Goal: Understand process/instructions: Learn how to perform a task or action

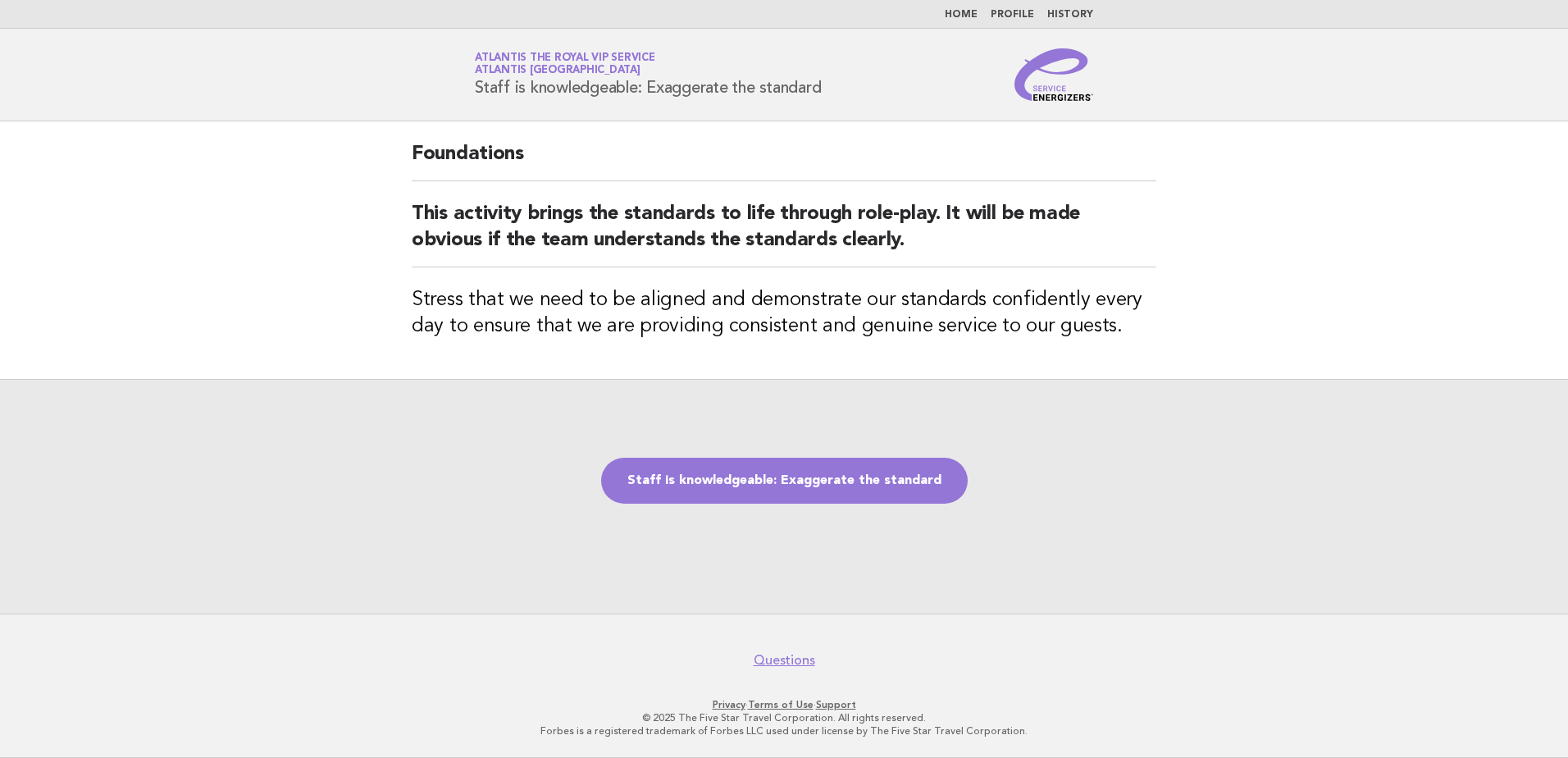
click at [336, 166] on main "Foundations This activity brings the standards to life through role-play. It wi…" at bounding box center [784, 367] width 1568 height 493
click at [834, 487] on link "Staff is knowledgeable: Exaggerate the standard" at bounding box center [784, 481] width 367 height 46
click at [804, 485] on link "Staff is knowledgeable: Exaggerate the standard" at bounding box center [784, 481] width 367 height 46
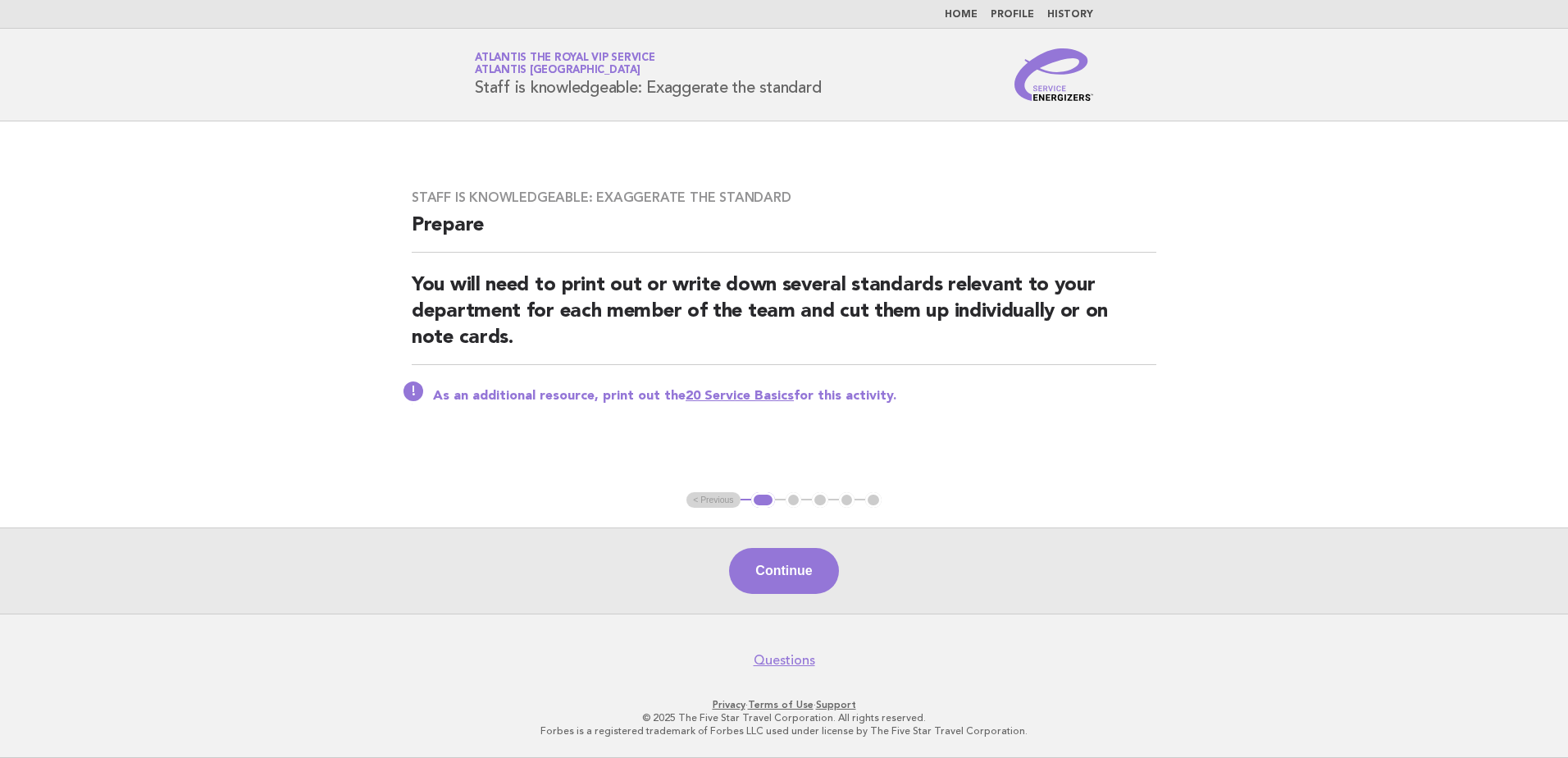
click at [810, 556] on button "Continue" at bounding box center [784, 570] width 110 height 46
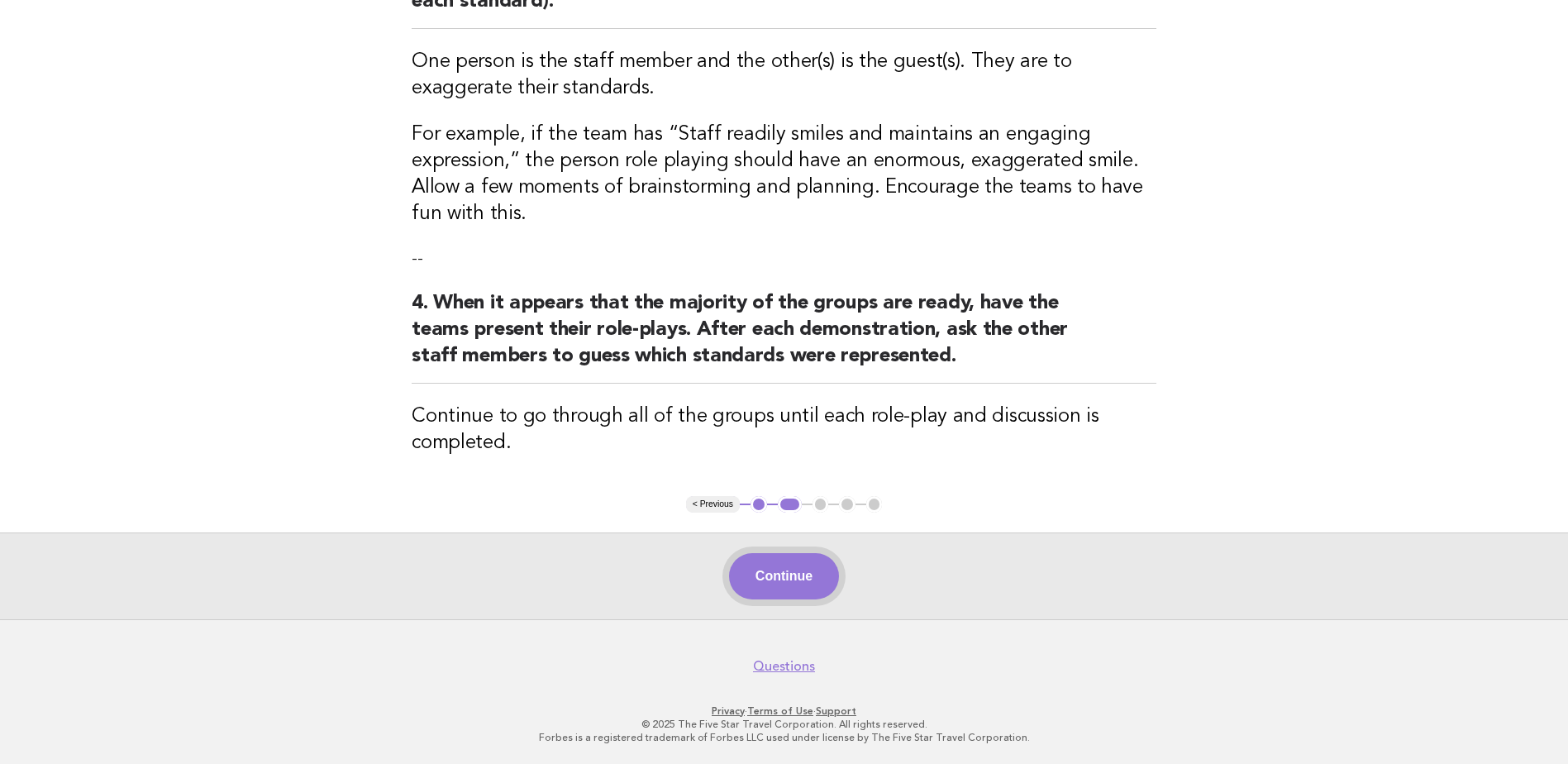
click at [779, 585] on button "Continue" at bounding box center [784, 576] width 110 height 47
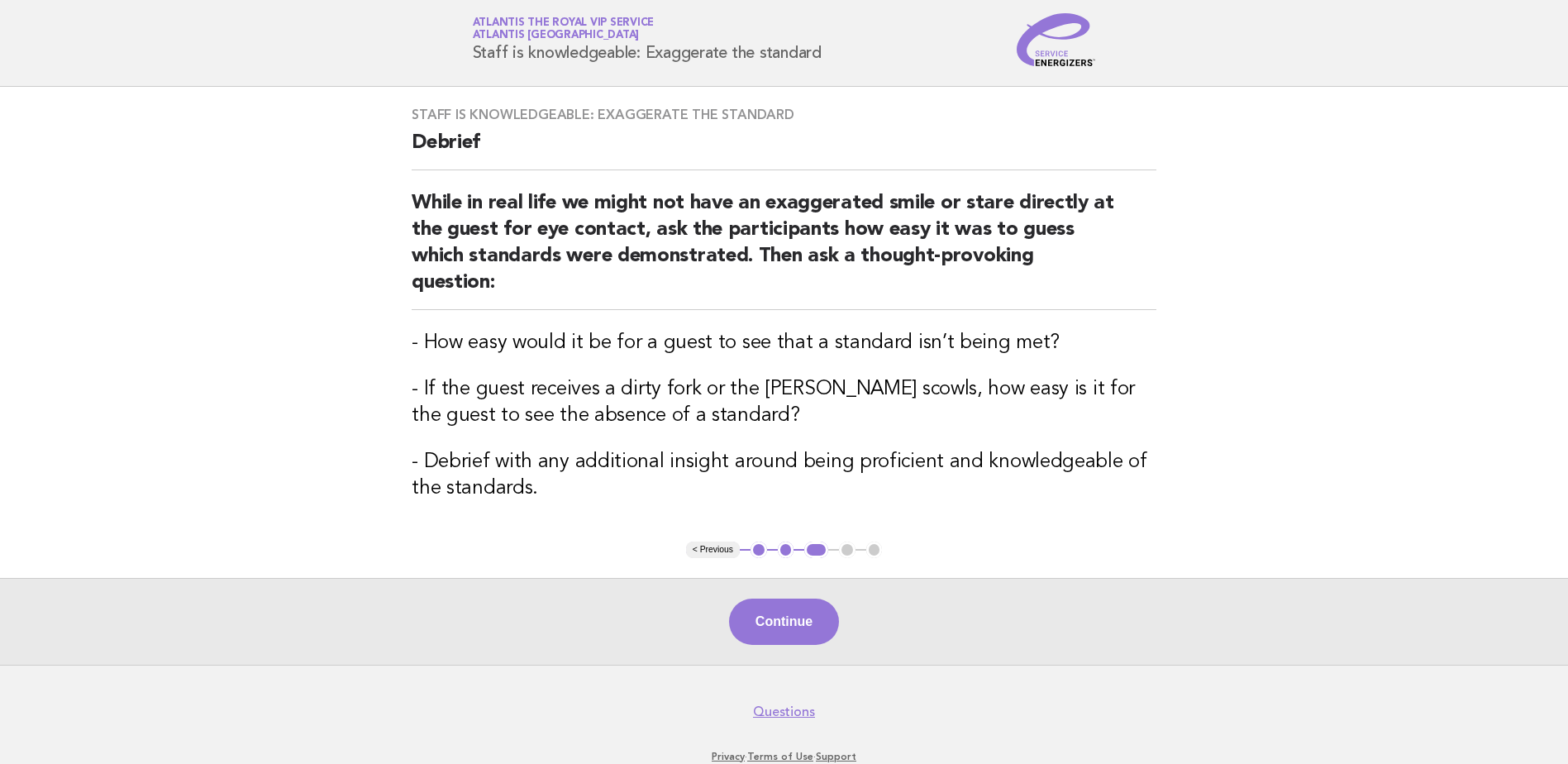
scroll to position [55, 0]
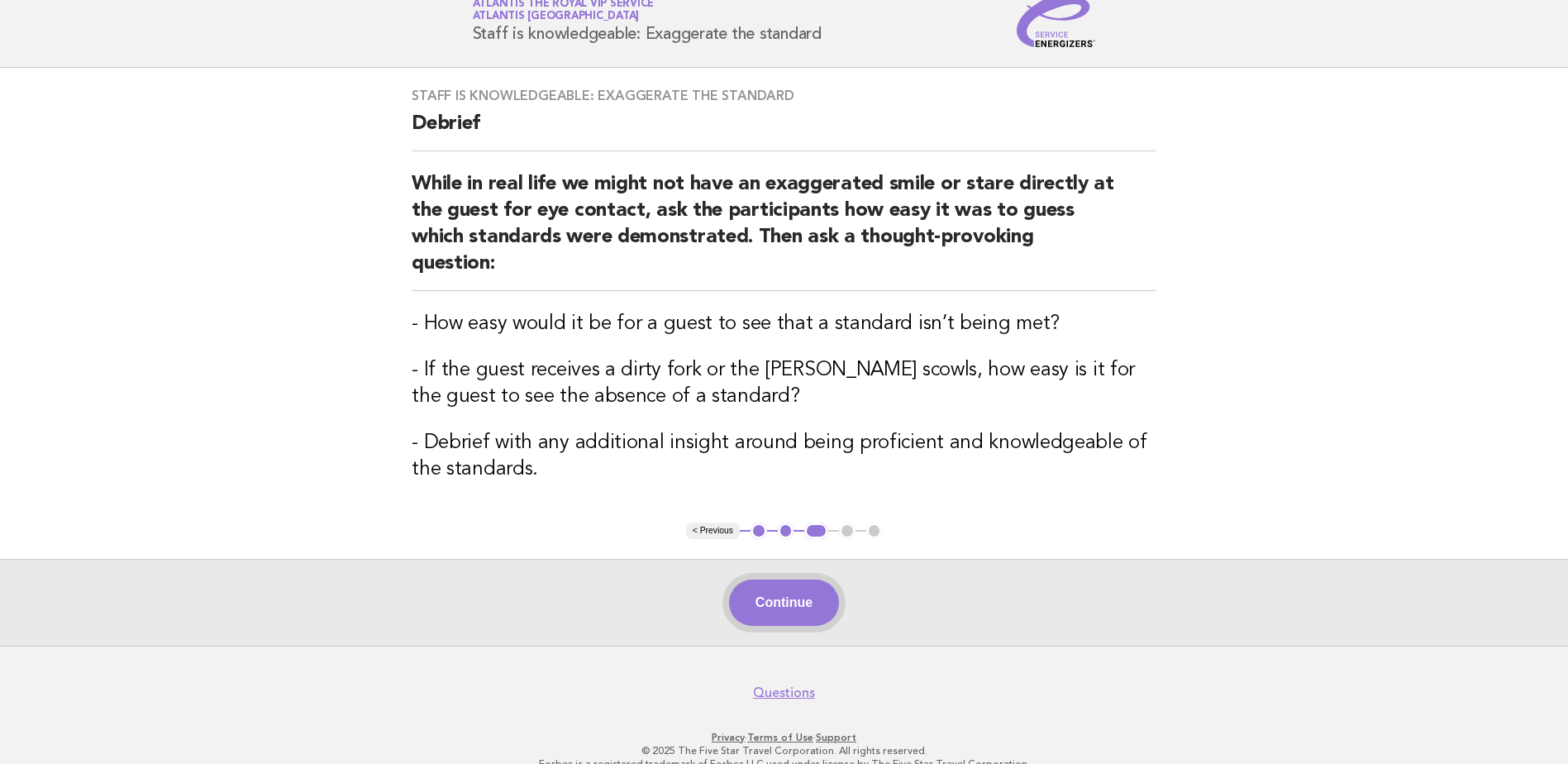
click at [785, 580] on button "Continue" at bounding box center [784, 603] width 110 height 47
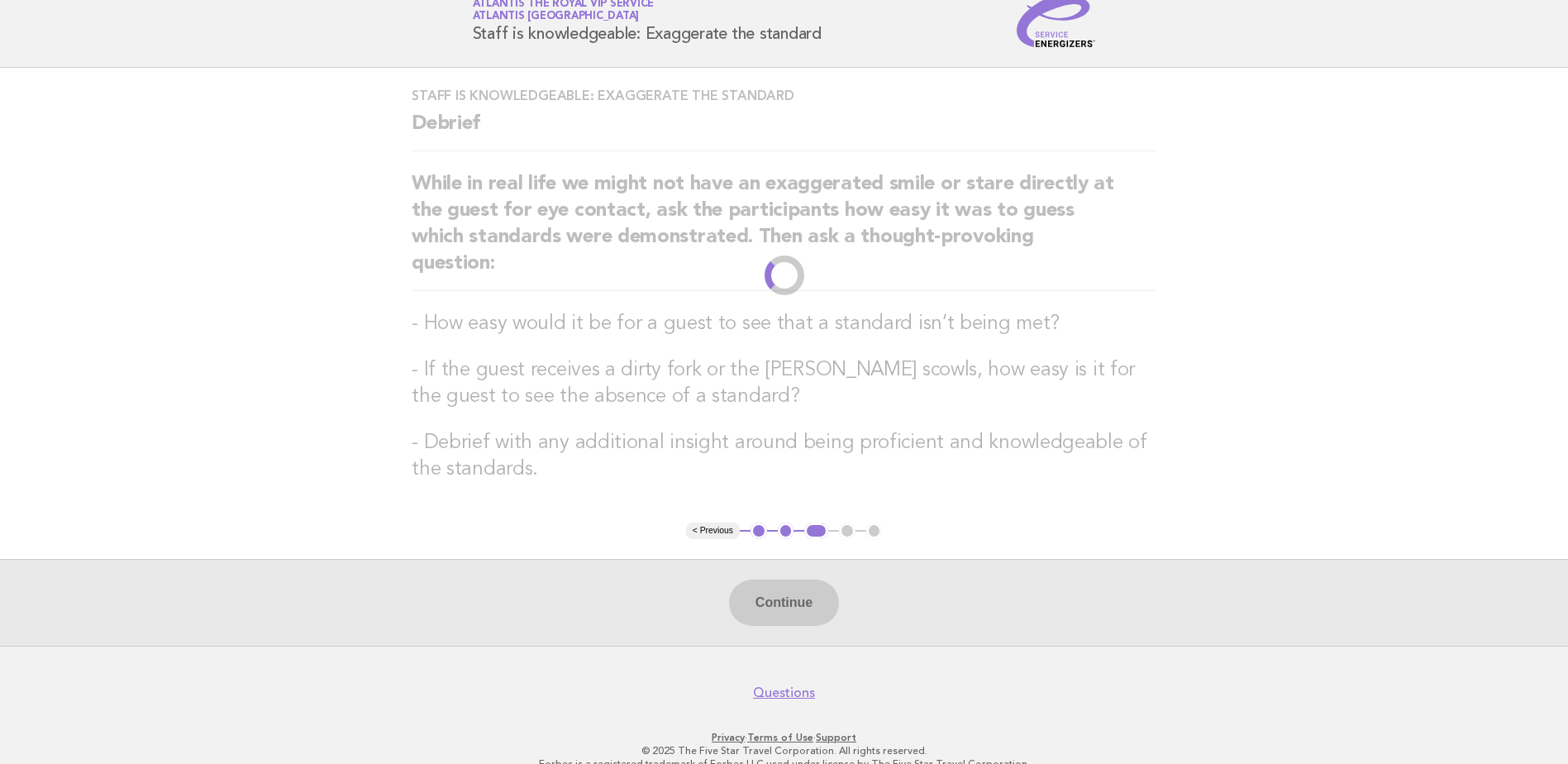
scroll to position [0, 0]
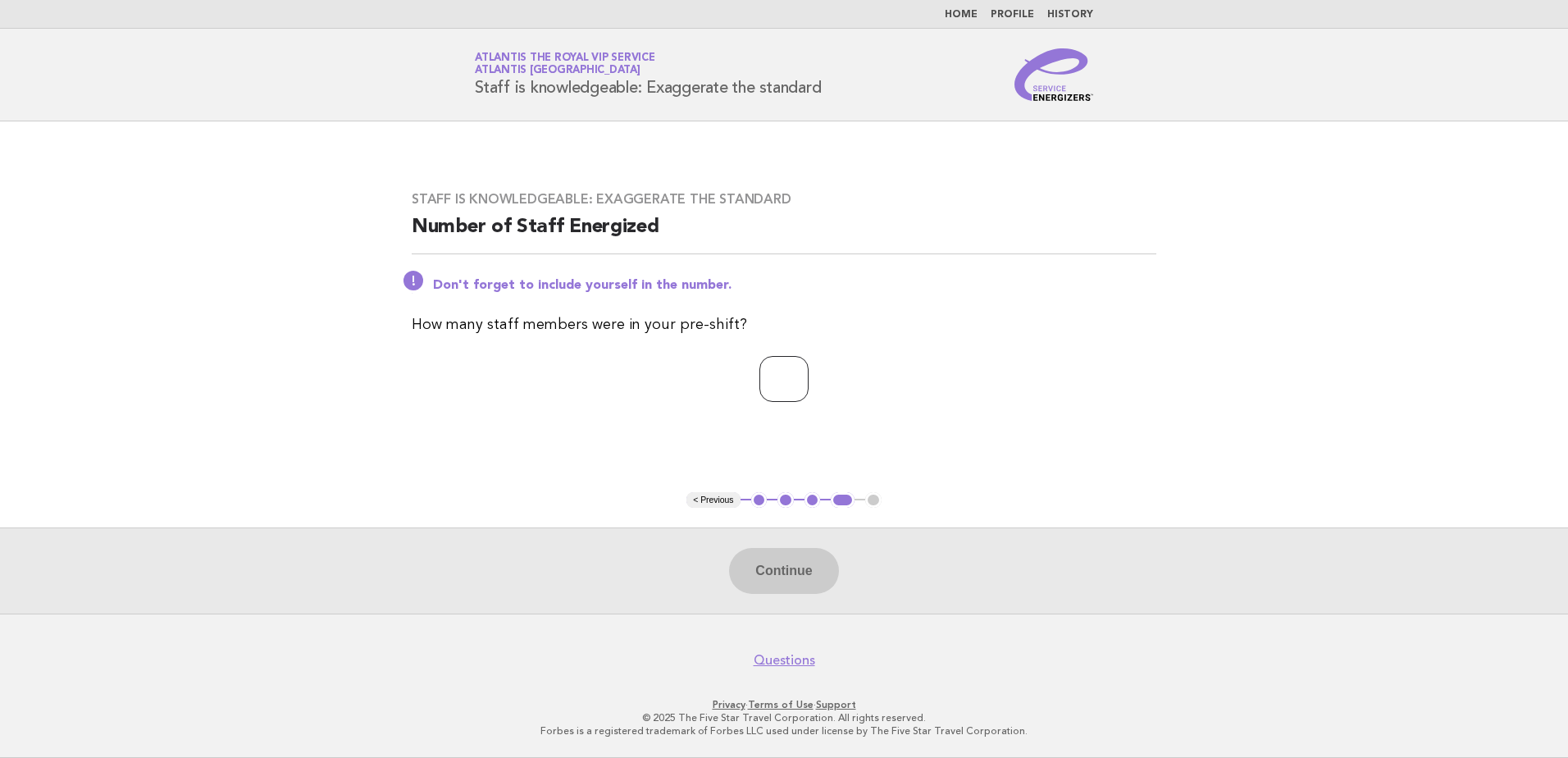
click at [779, 385] on input "number" at bounding box center [784, 379] width 49 height 46
type input "**"
click at [787, 596] on div "Continue" at bounding box center [784, 569] width 1568 height 86
click at [788, 588] on button "Continue" at bounding box center [784, 570] width 110 height 46
